Goal: Find specific page/section: Find specific page/section

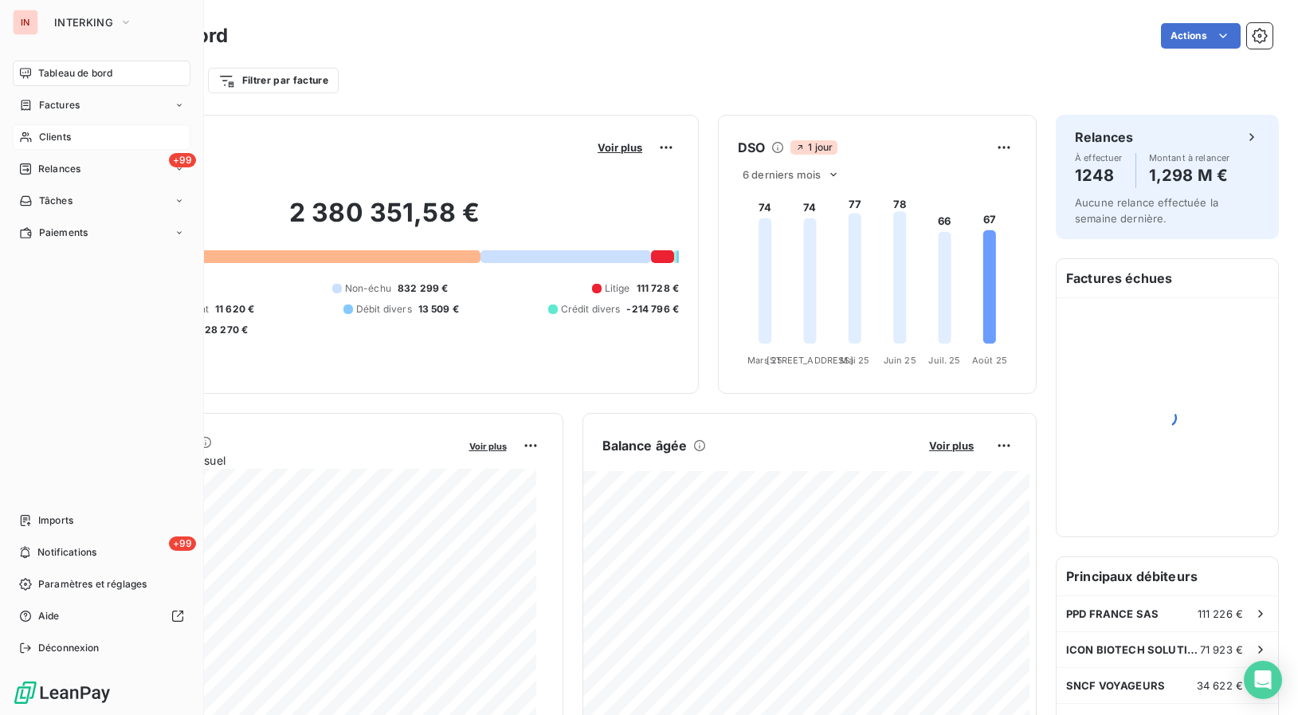
click at [43, 139] on span "Clients" at bounding box center [55, 137] width 32 height 14
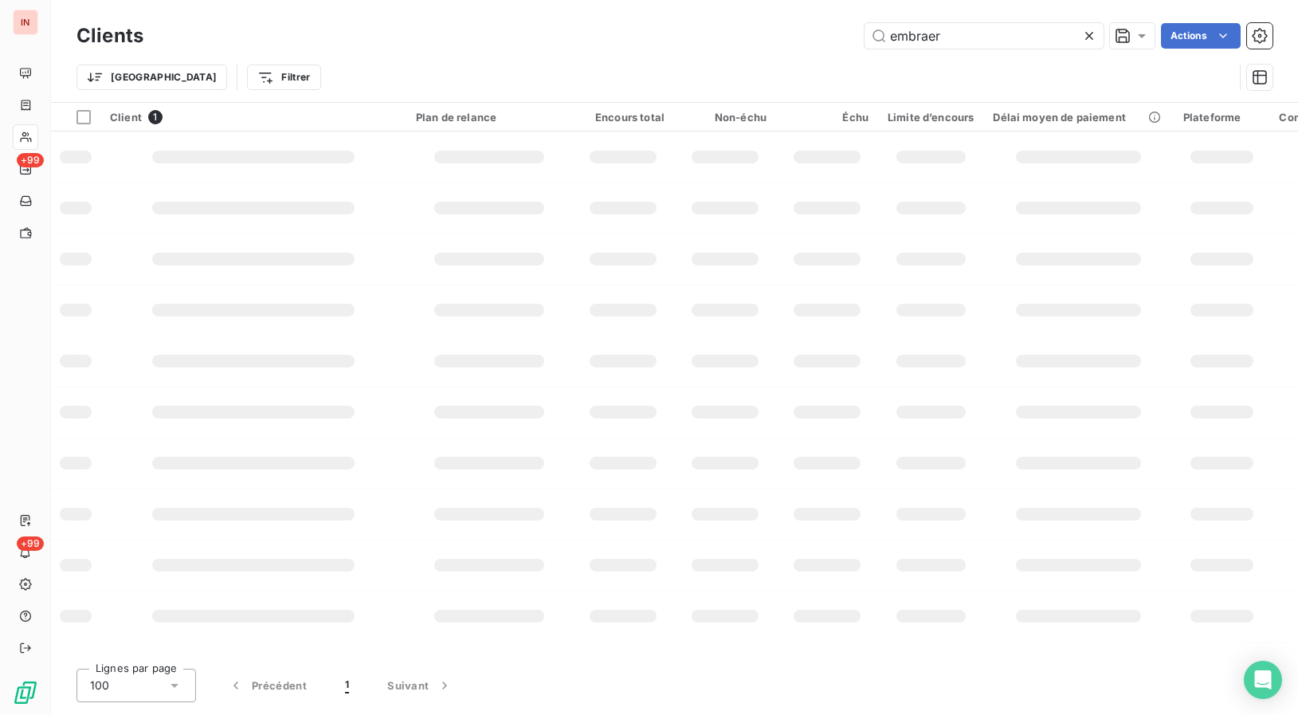
type input "embraer"
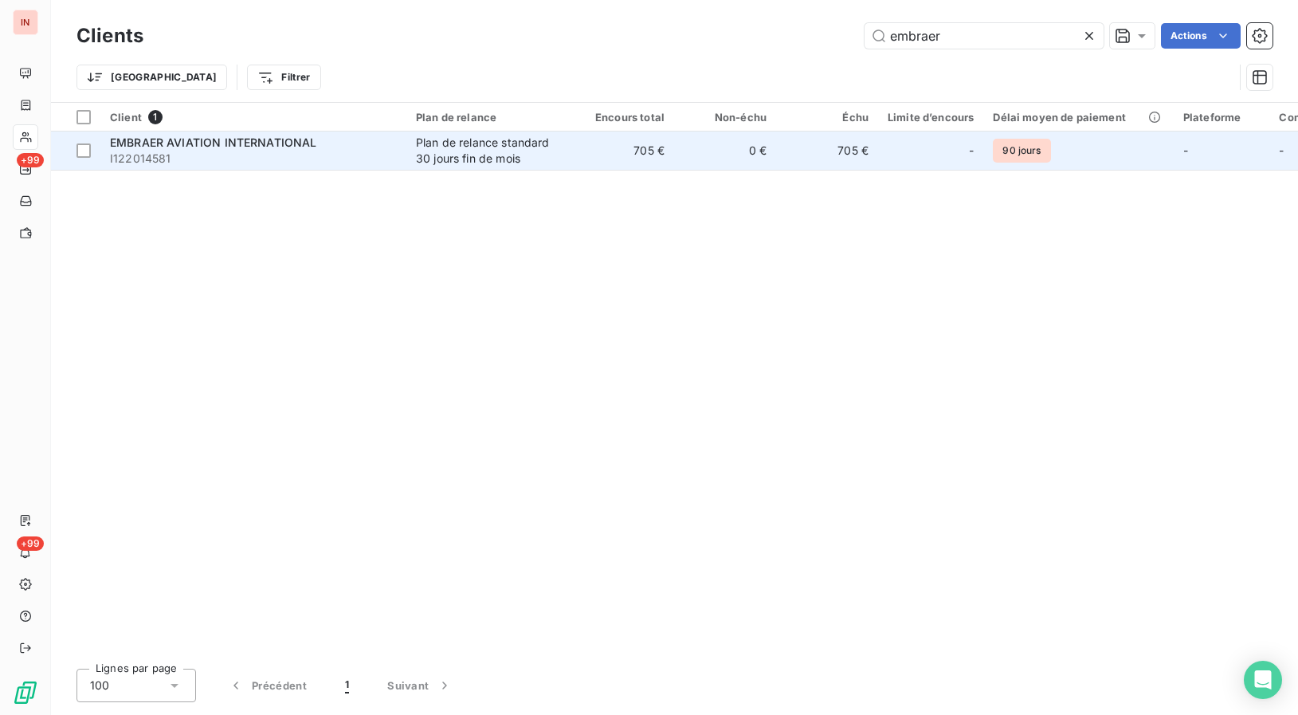
click at [440, 137] on div "Plan de relance standard 30 jours fin de mois" at bounding box center [489, 151] width 147 height 32
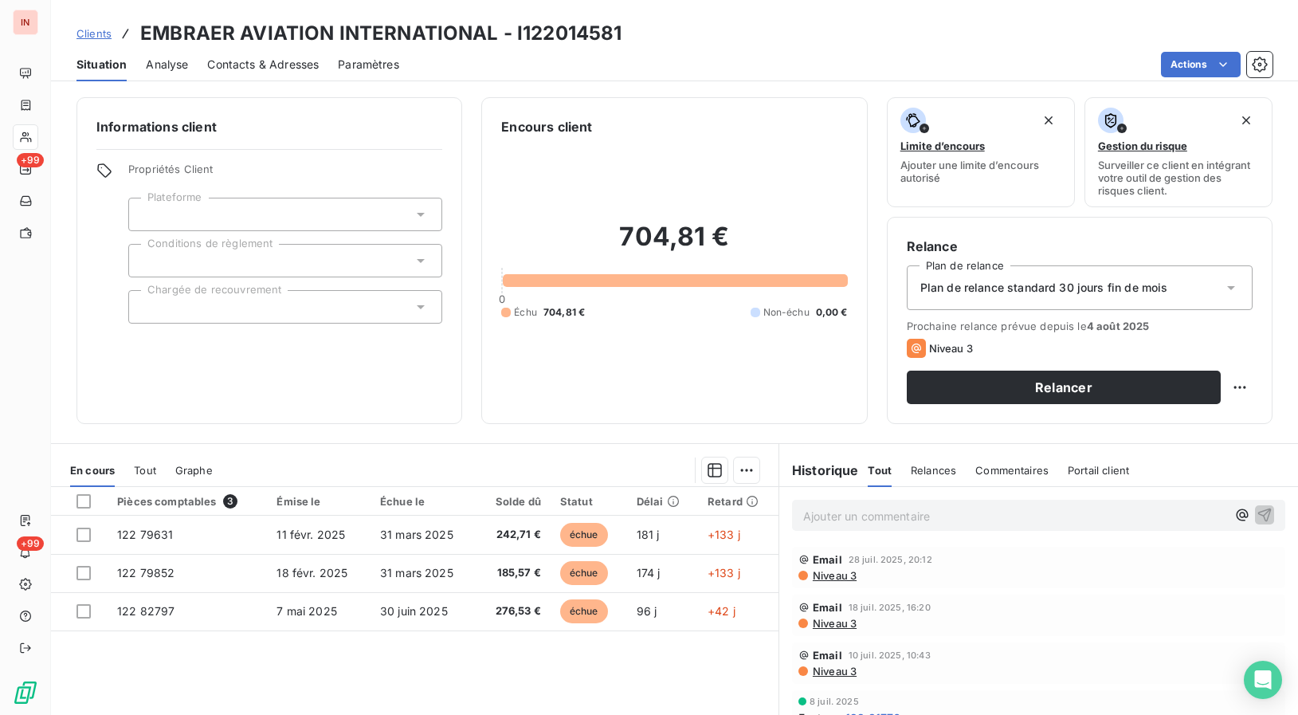
scroll to position [81, 0]
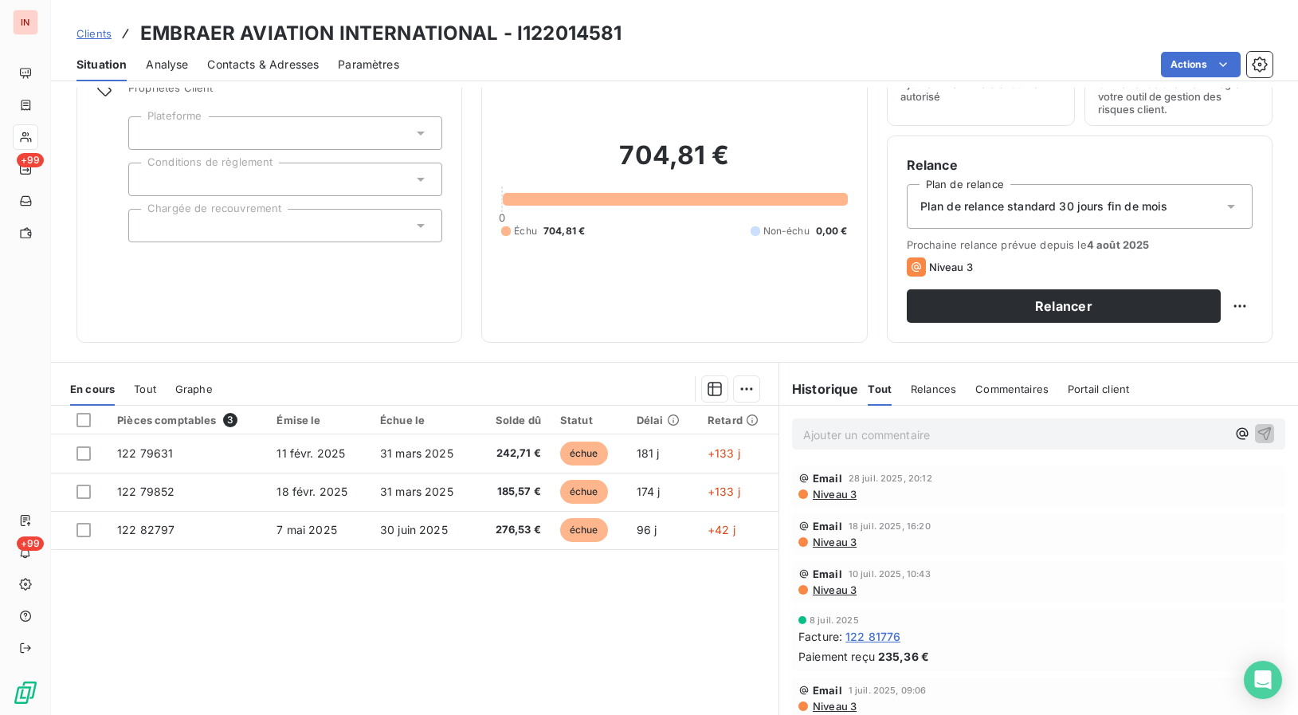
click at [863, 636] on span "122 81776" at bounding box center [872, 636] width 55 height 17
